Goal: Find specific page/section: Find specific page/section

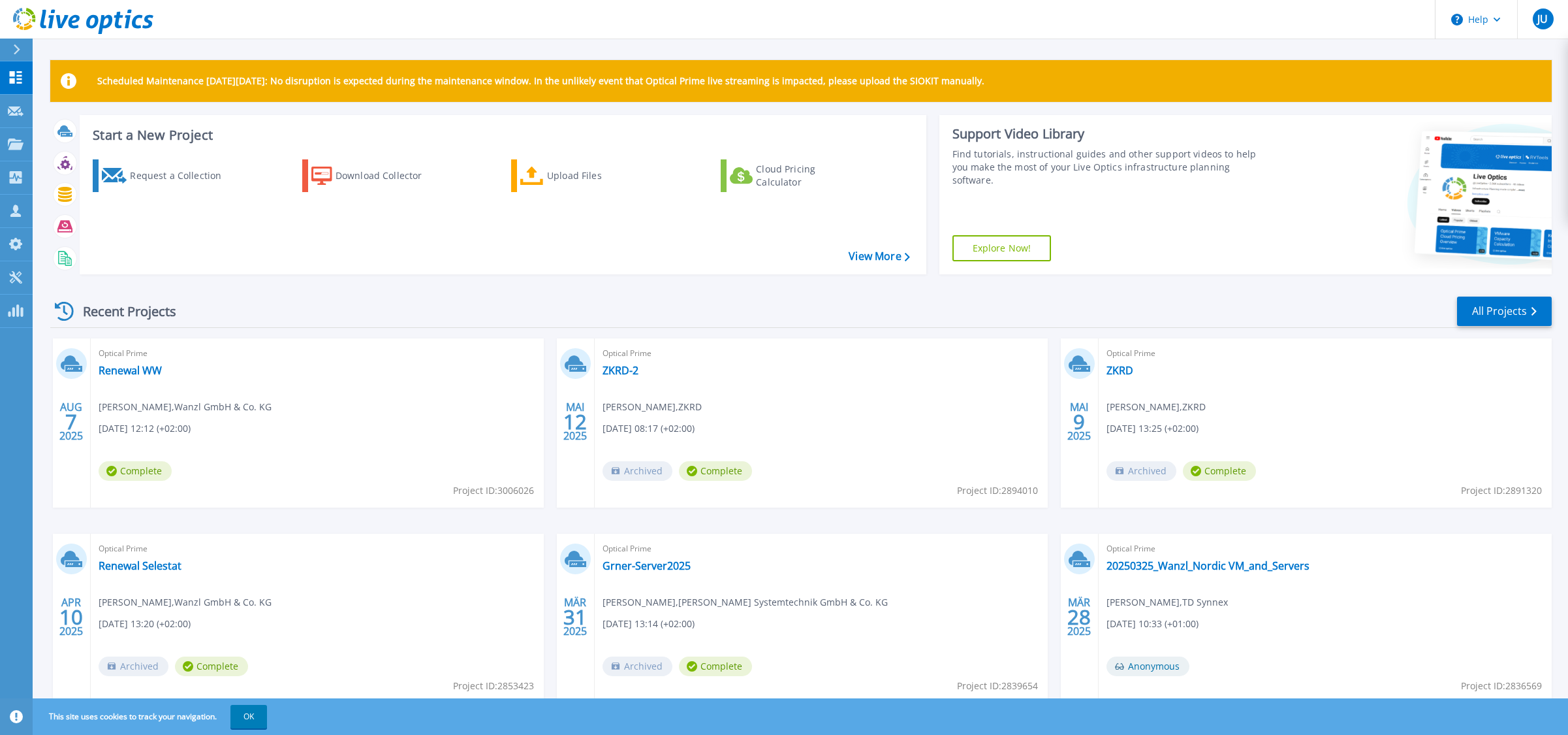
click at [439, 306] on div "Recent Projects All Projects" at bounding box center [800, 311] width 1501 height 32
click at [19, 137] on link "Projects Projects" at bounding box center [16, 145] width 32 height 33
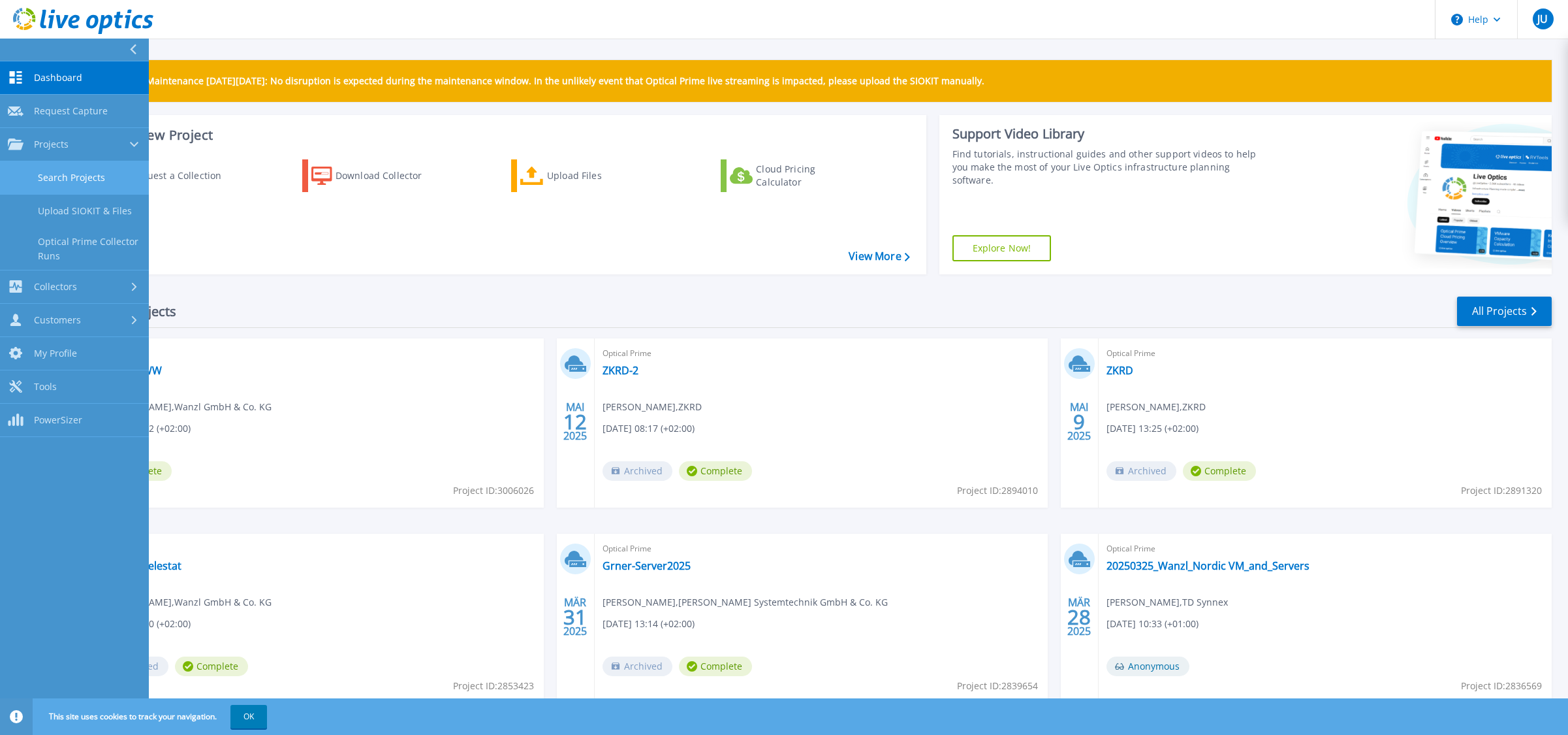
click at [85, 180] on link "Search Projects" at bounding box center [74, 178] width 149 height 33
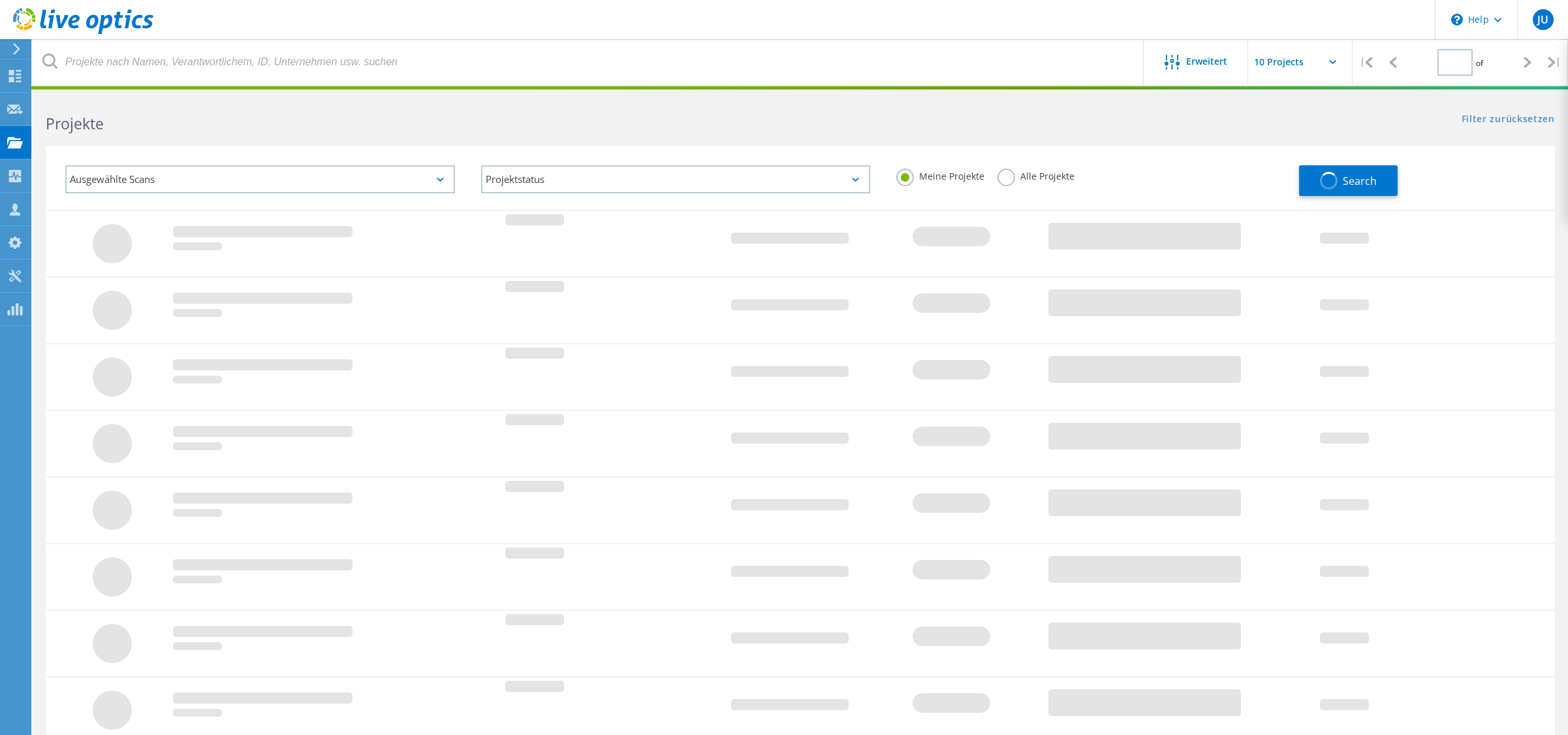
type input "1"
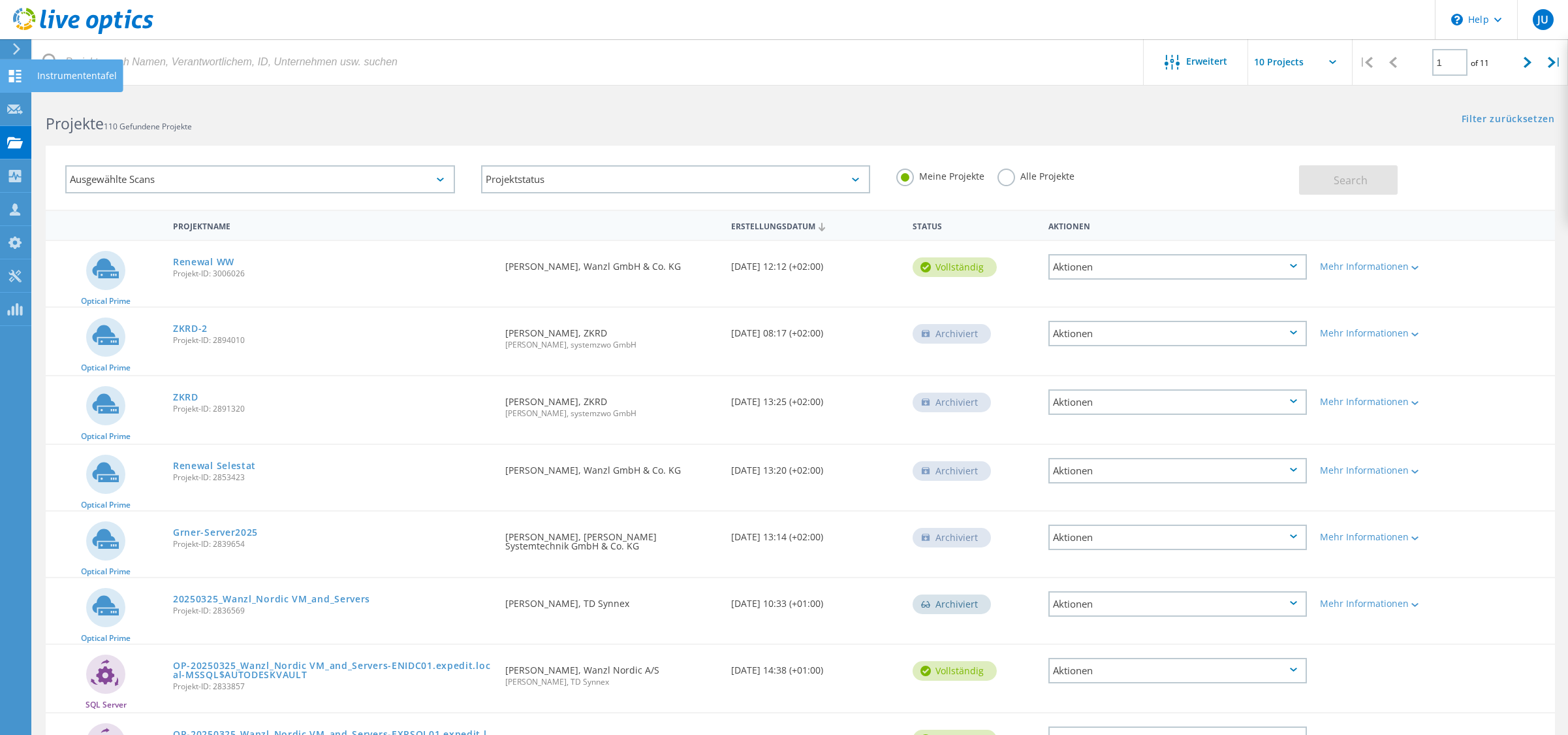
click at [19, 73] on use at bounding box center [15, 75] width 13 height 13
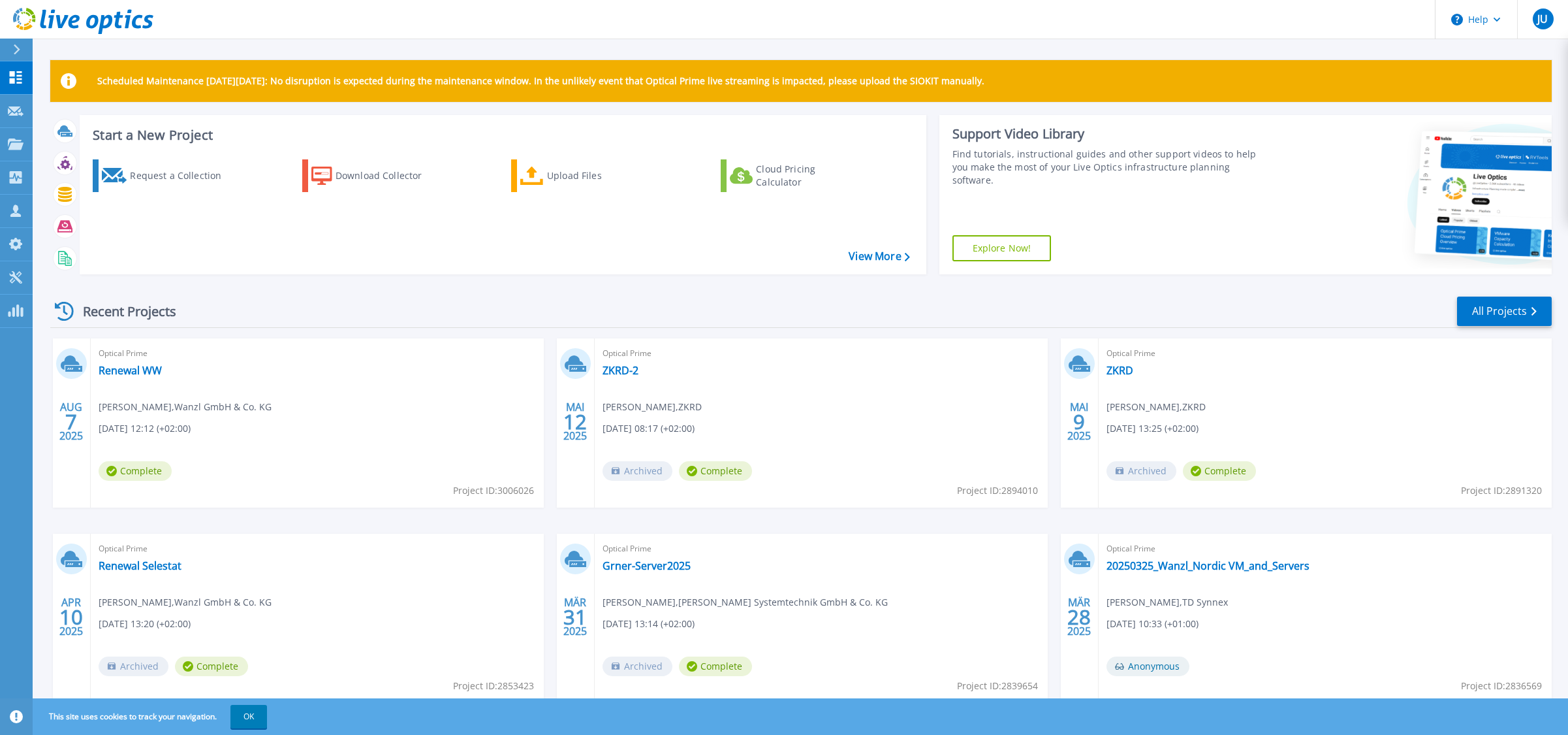
click at [1055, 313] on div "Recent Projects All Projects" at bounding box center [800, 311] width 1501 height 32
click at [321, 298] on div "Recent Projects All Projects" at bounding box center [800, 311] width 1501 height 32
click at [331, 319] on div "Recent Projects All Projects" at bounding box center [800, 311] width 1501 height 32
click at [335, 313] on div "Recent Projects All Projects" at bounding box center [800, 311] width 1501 height 32
